Goal: Information Seeking & Learning: Check status

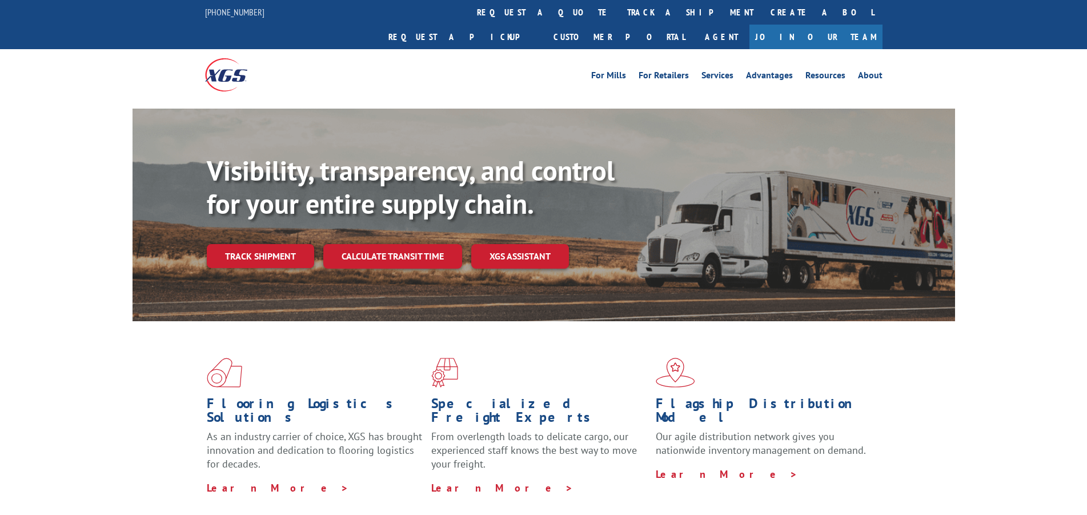
click at [619, 14] on link "track a shipment" at bounding box center [690, 12] width 143 height 25
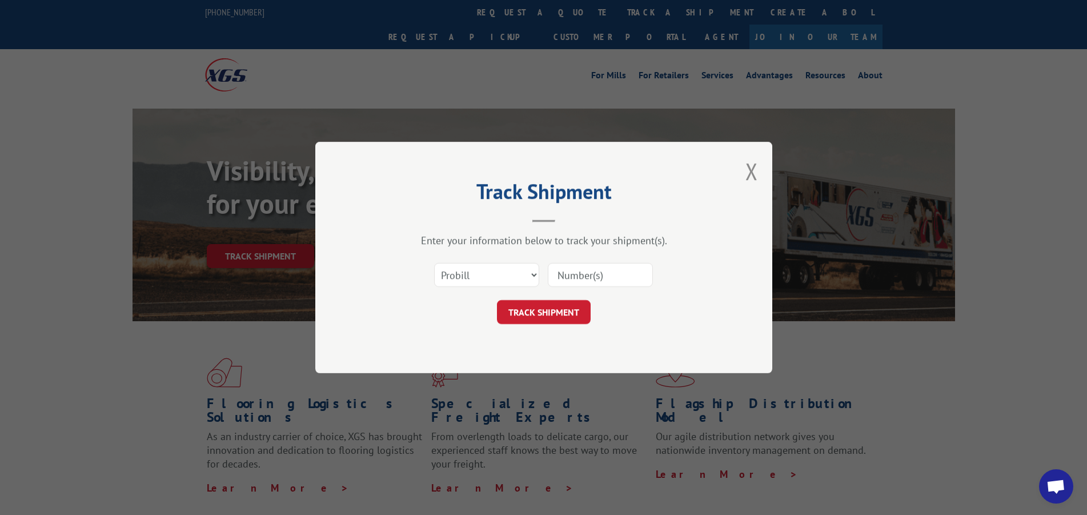
click at [578, 283] on input at bounding box center [600, 275] width 105 height 24
type input "17667737"
click at [555, 303] on button "TRACK SHIPMENT" at bounding box center [544, 312] width 94 height 24
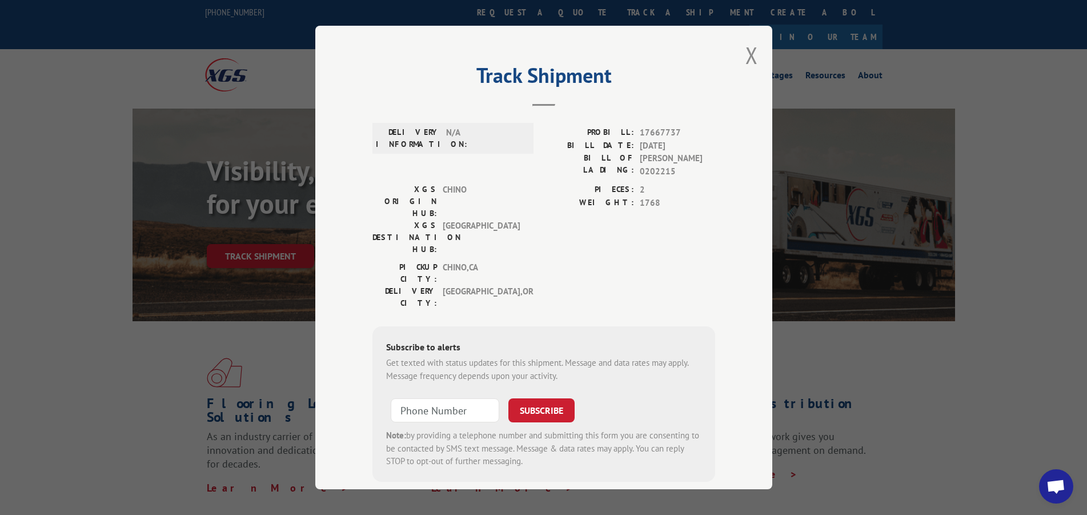
drag, startPoint x: 745, startPoint y: 57, endPoint x: 615, endPoint y: 5, distance: 140.3
click at [746, 57] on button "Close modal" at bounding box center [752, 55] width 13 height 30
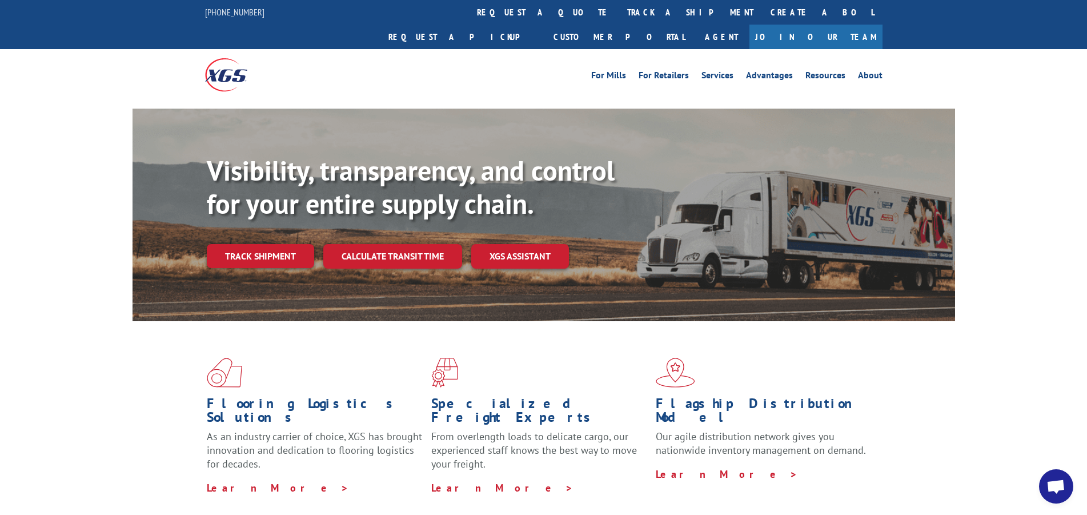
click at [619, 14] on link "track a shipment" at bounding box center [690, 12] width 143 height 25
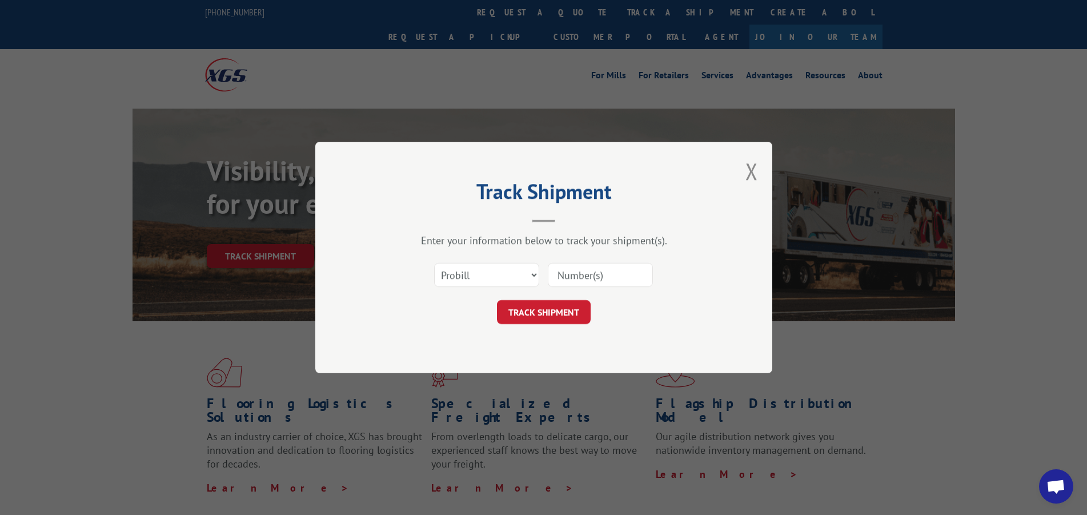
click at [580, 275] on input at bounding box center [600, 275] width 105 height 24
type input "17694045"
click button "TRACK SHIPMENT" at bounding box center [544, 312] width 94 height 24
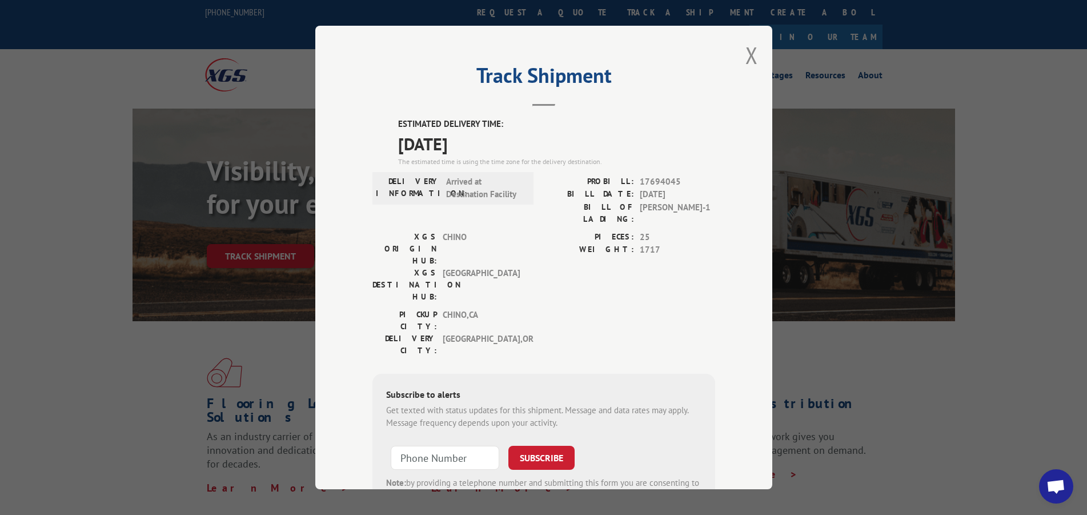
drag, startPoint x: 747, startPoint y: 59, endPoint x: 740, endPoint y: 59, distance: 7.4
click at [747, 59] on button "Close modal" at bounding box center [752, 55] width 13 height 30
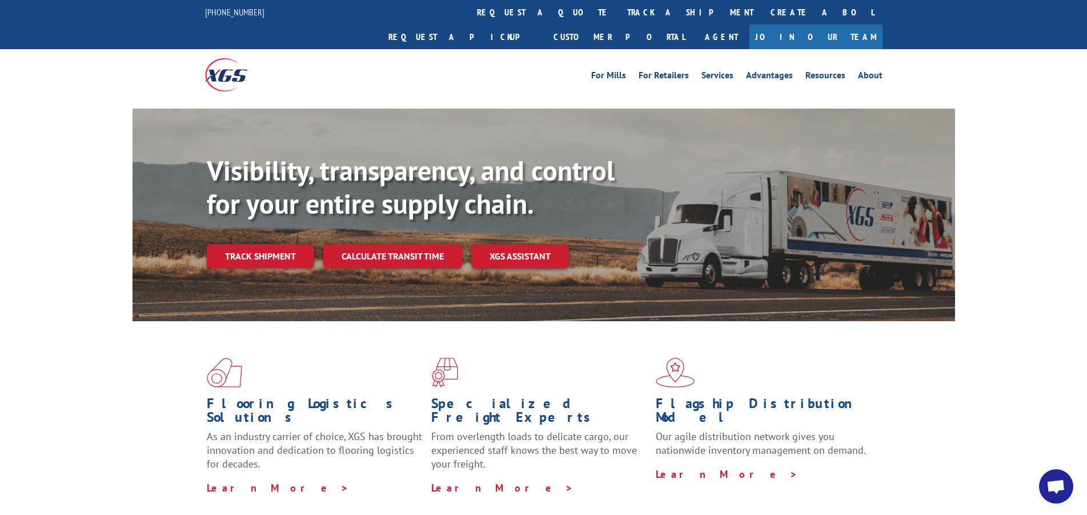
click at [84, 191] on div "Visibility, transparency, and control for your entire supply chain. Track shipm…" at bounding box center [543, 226] width 1087 height 235
click at [1014, 339] on div "Flooring Logistics Solutions As an industry carrier of choice, XGS has brought …" at bounding box center [543, 436] width 1087 height 230
